Goal: Task Accomplishment & Management: Use online tool/utility

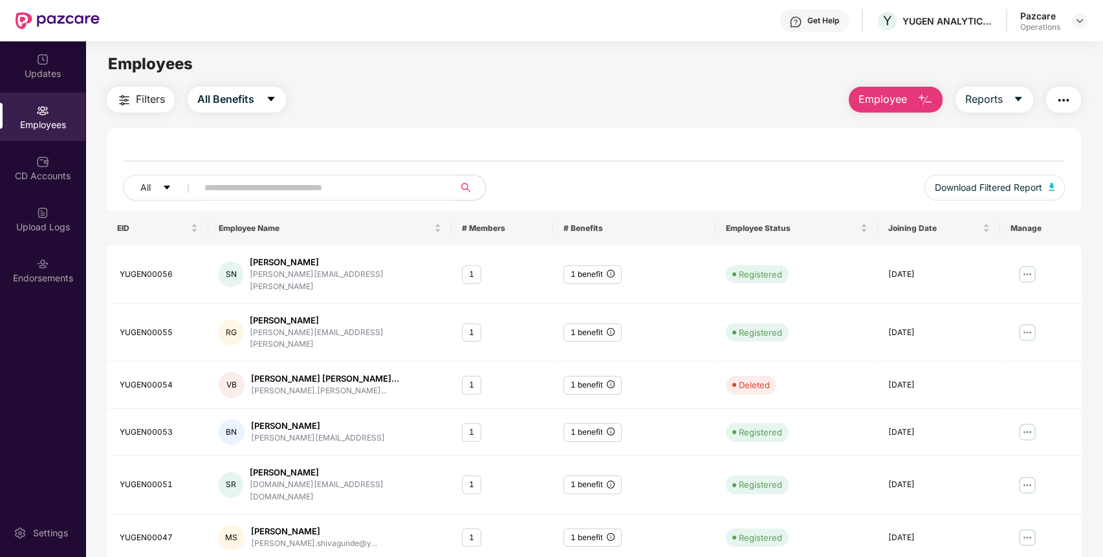
click at [1065, 100] on img "button" at bounding box center [1064, 100] width 16 height 16
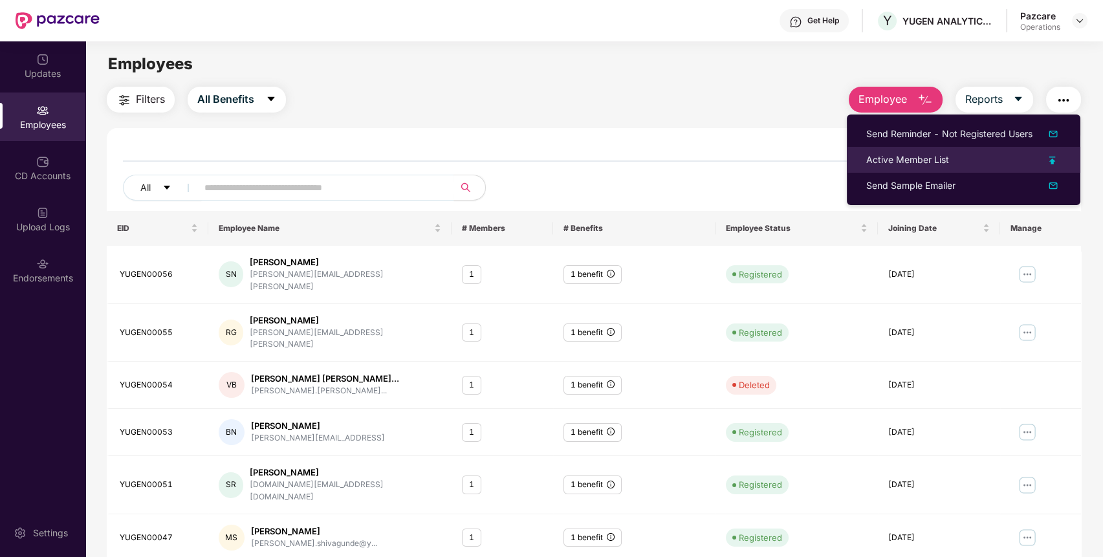
click at [982, 154] on div "Active Member List" at bounding box center [963, 160] width 195 height 14
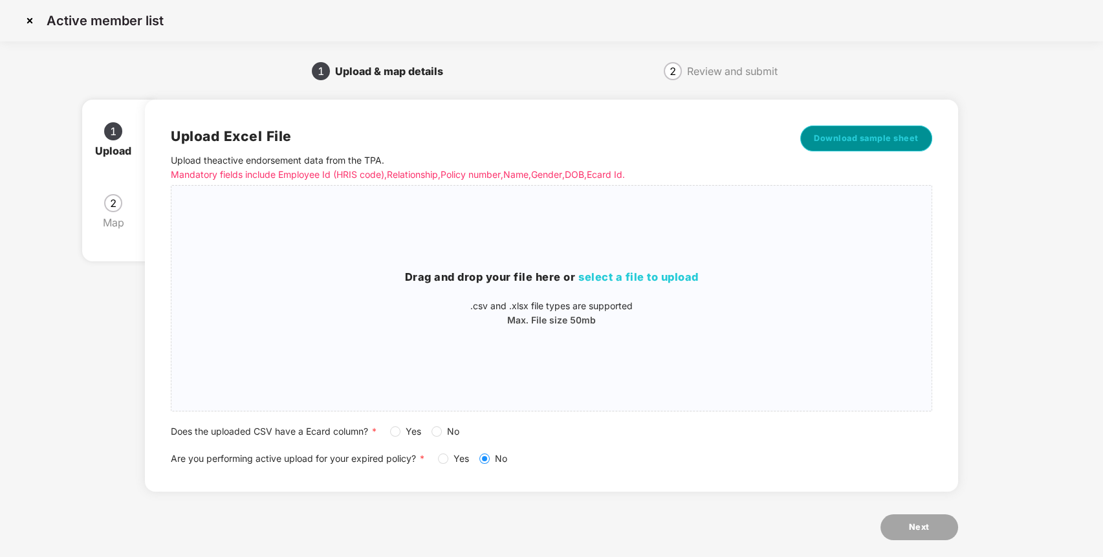
click at [863, 133] on span "Download sample sheet" at bounding box center [866, 138] width 105 height 13
click at [637, 272] on span "select a file to upload" at bounding box center [638, 276] width 120 height 13
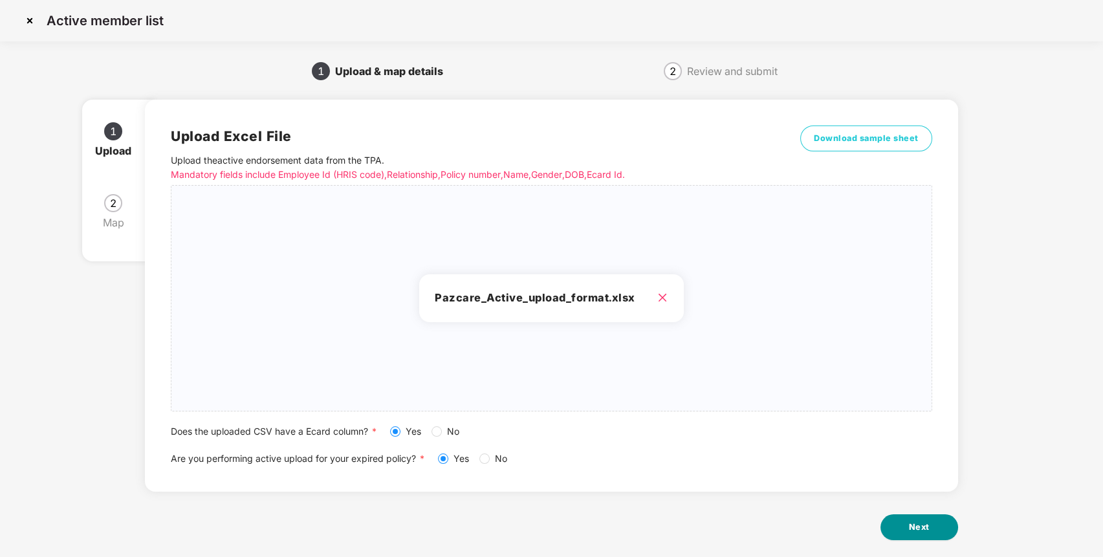
click at [921, 532] on span "Next" at bounding box center [919, 527] width 21 height 13
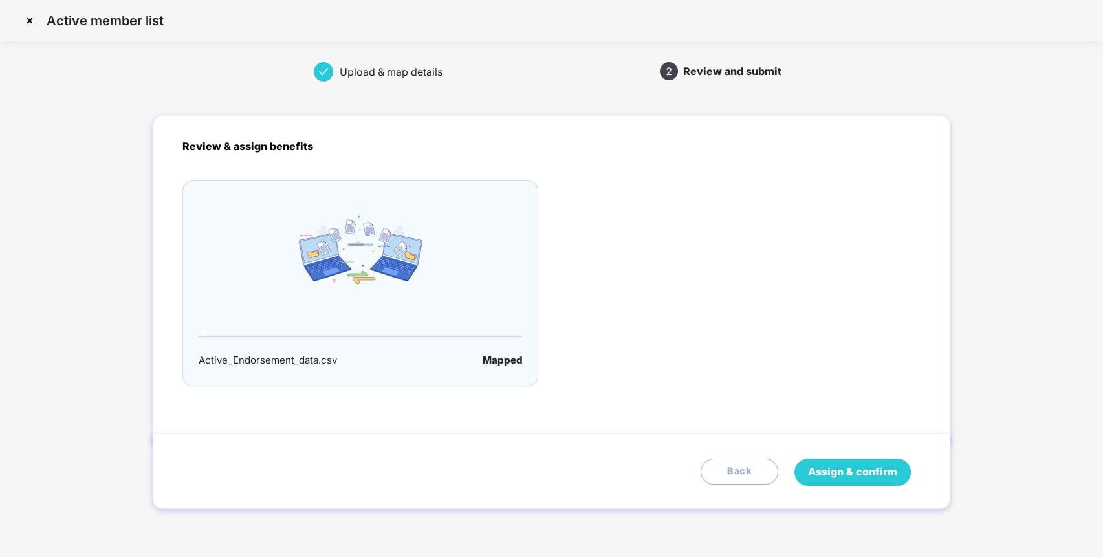
click at [873, 464] on span "Assign & confirm" at bounding box center [852, 472] width 89 height 16
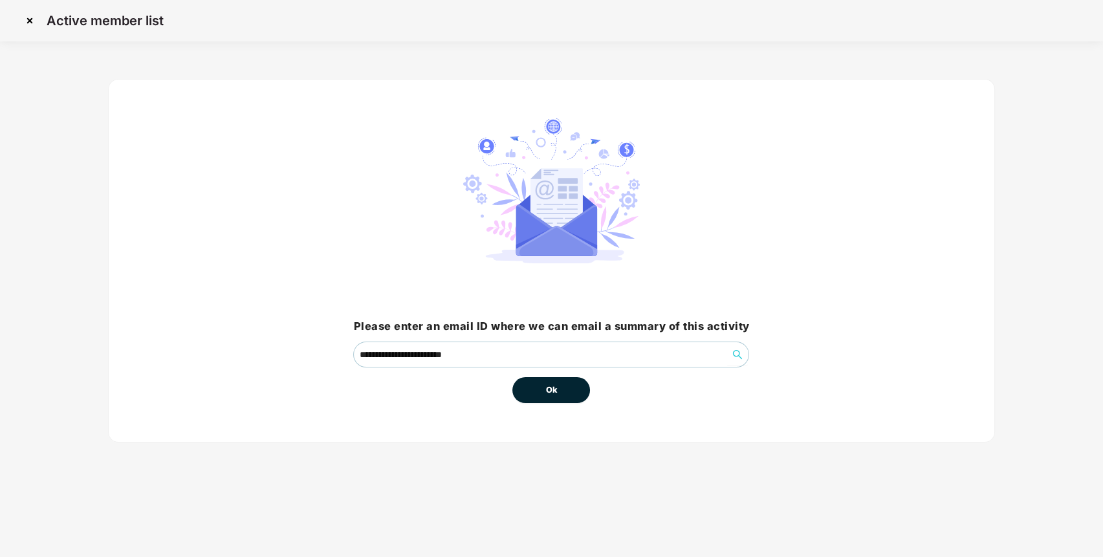
click at [558, 390] on button "Ok" at bounding box center [551, 390] width 78 height 26
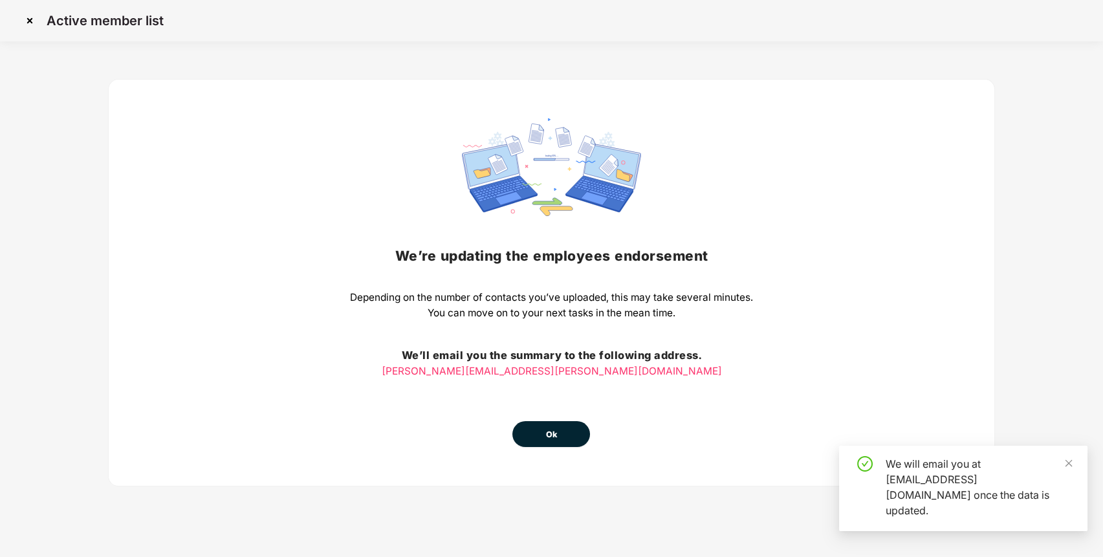
click at [562, 431] on button "Ok" at bounding box center [551, 434] width 78 height 26
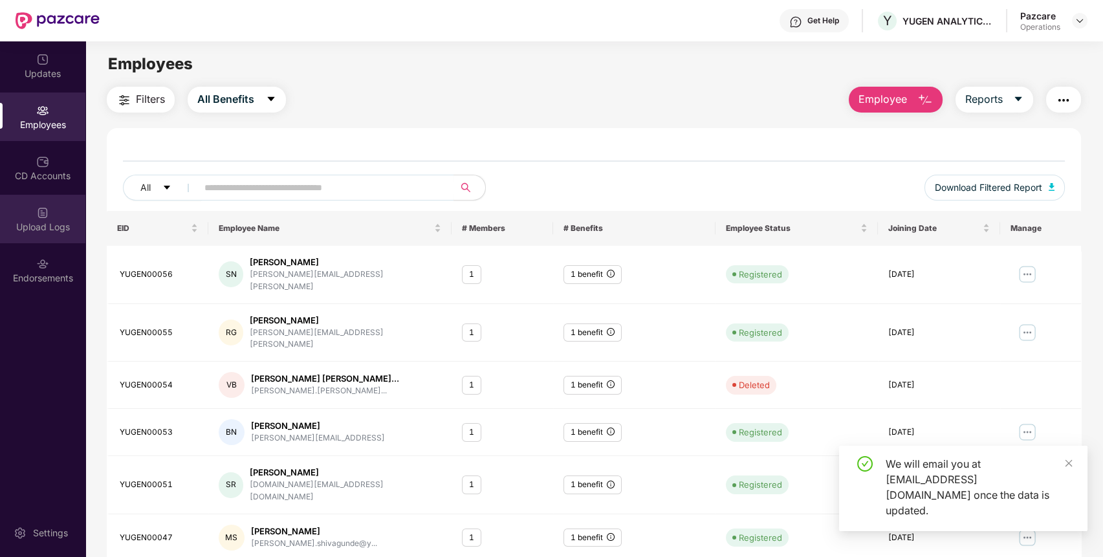
click at [44, 226] on div "Upload Logs" at bounding box center [42, 227] width 85 height 13
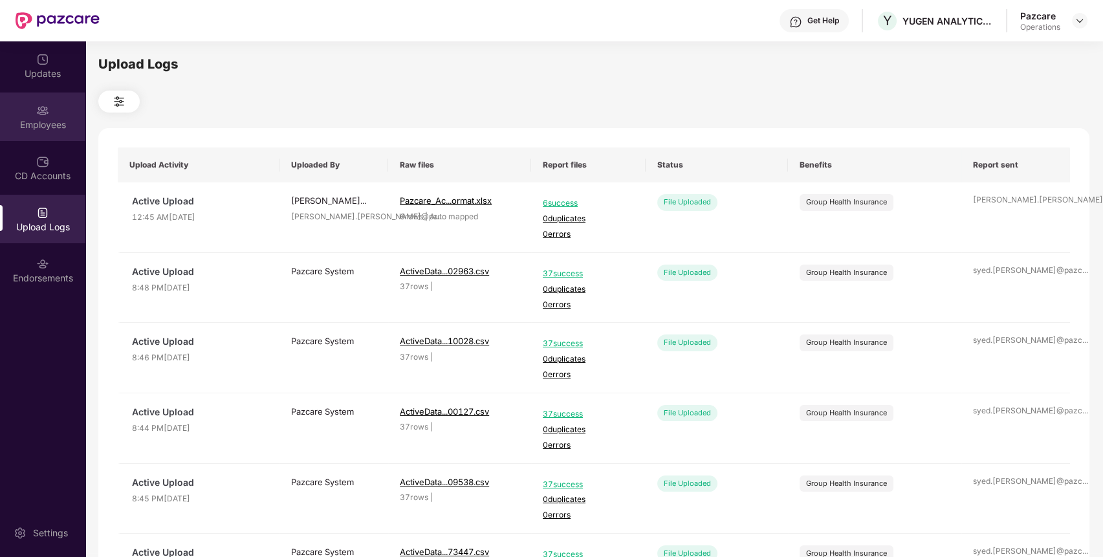
click at [46, 125] on div "Employees" at bounding box center [42, 124] width 85 height 13
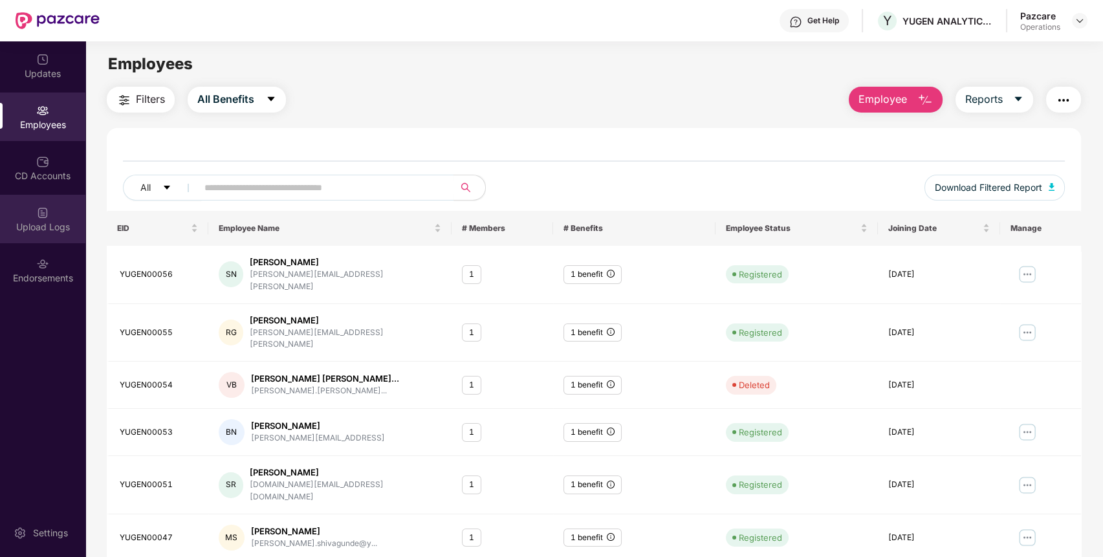
click at [67, 212] on div "Upload Logs" at bounding box center [42, 219] width 85 height 49
